Goal: Task Accomplishment & Management: Complete application form

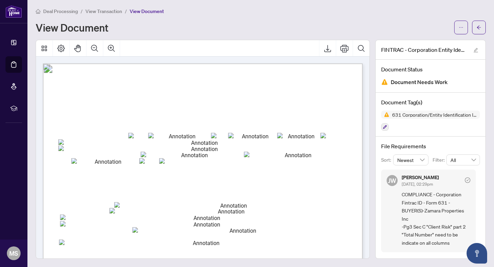
click at [61, 10] on span "Deal Processing" at bounding box center [60, 11] width 35 height 6
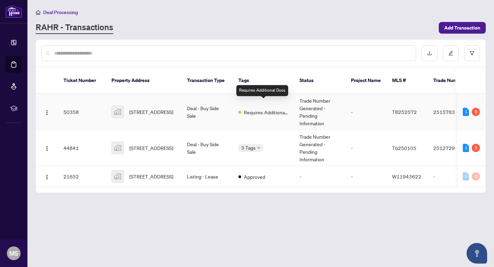
click at [265, 109] on span "Requires Additional Docs" at bounding box center [266, 113] width 45 height 8
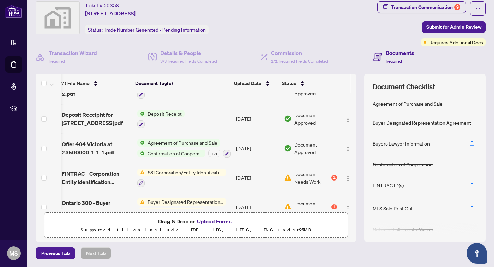
scroll to position [88, 4]
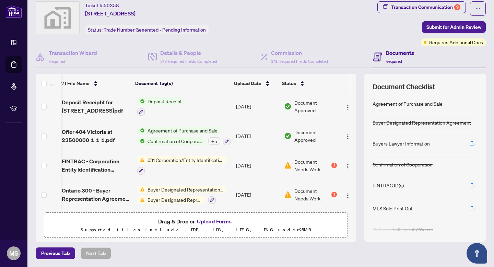
click at [191, 187] on span "Buyer Designated Representation Agreement" at bounding box center [185, 190] width 81 height 8
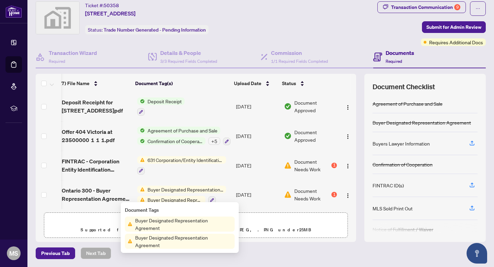
click at [298, 188] on span "Document Needs Work" at bounding box center [313, 194] width 36 height 15
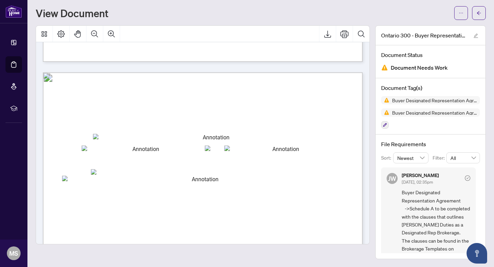
scroll to position [1250, 0]
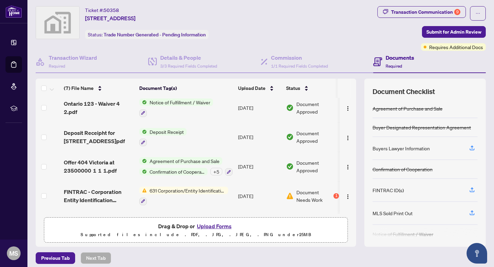
scroll to position [88, 0]
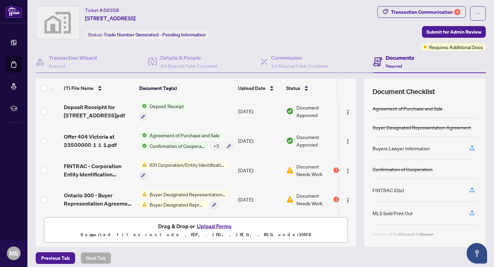
click at [213, 225] on button "Upload Forms" at bounding box center [214, 226] width 39 height 9
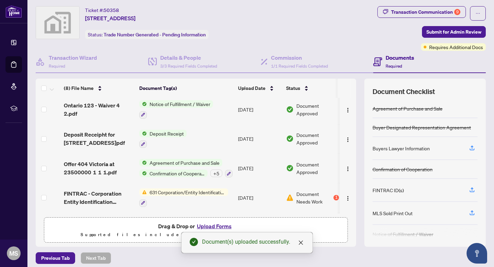
click at [212, 225] on button "Upload Forms" at bounding box center [214, 226] width 39 height 9
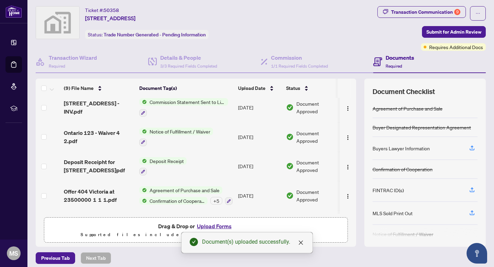
click at [215, 227] on button "Upload Forms" at bounding box center [214, 226] width 39 height 9
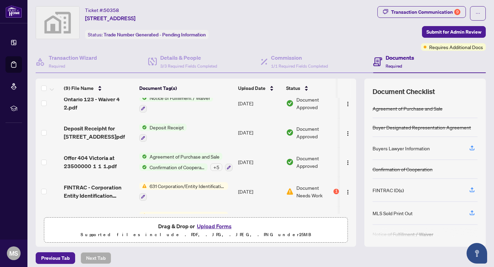
scroll to position [143, 0]
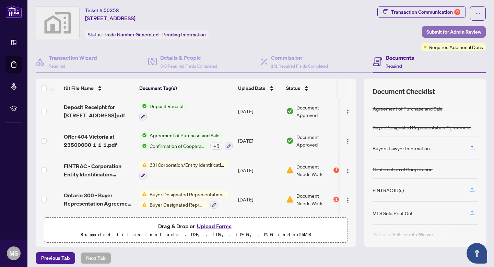
click at [448, 31] on span "Submit for Admin Review" at bounding box center [454, 31] width 55 height 11
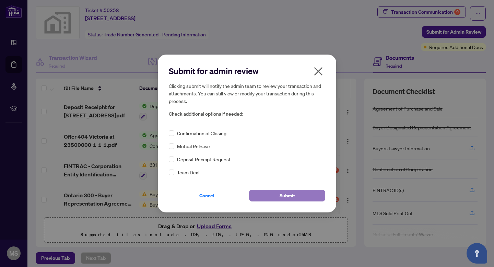
click at [276, 196] on button "Submit" at bounding box center [287, 196] width 76 height 12
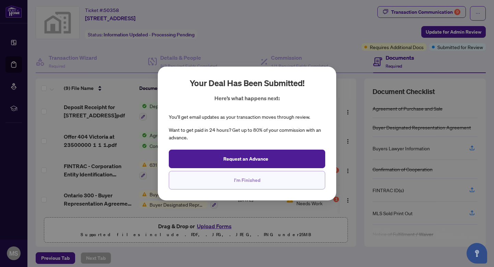
click at [250, 181] on span "I'm Finished" at bounding box center [247, 180] width 26 height 11
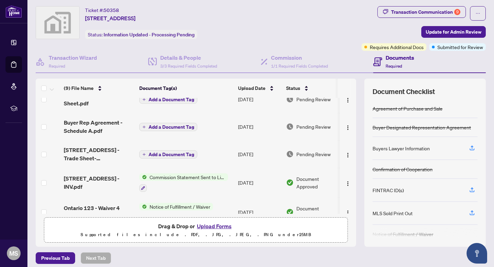
scroll to position [0, 0]
